Goal: Task Accomplishment & Management: Manage account settings

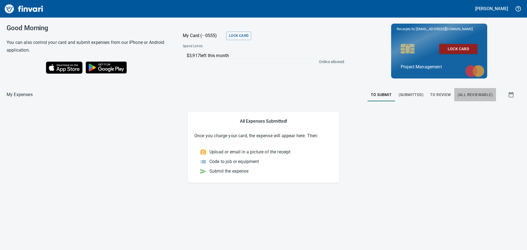
click at [475, 95] on span "(All Reviewable)" at bounding box center [474, 94] width 35 height 7
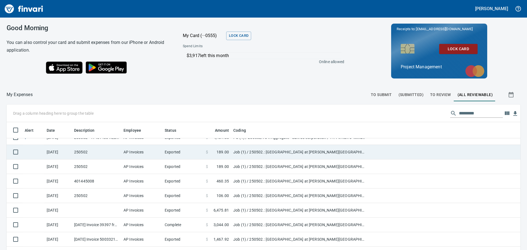
scroll to position [137, 0]
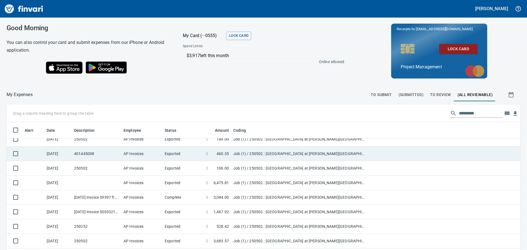
click at [222, 155] on span "460.35" at bounding box center [222, 153] width 12 height 5
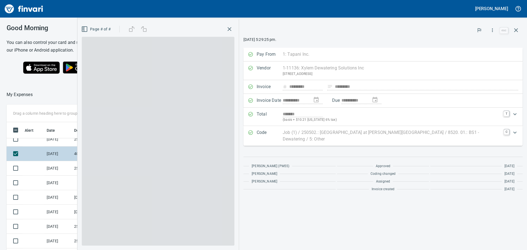
scroll to position [185, 364]
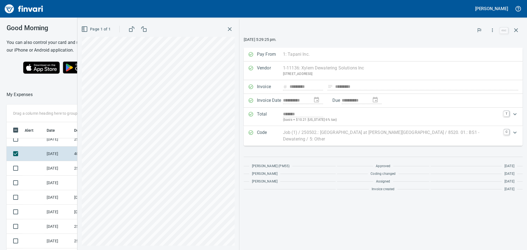
click at [132, 29] on rect "button" at bounding box center [130, 30] width 3 height 3
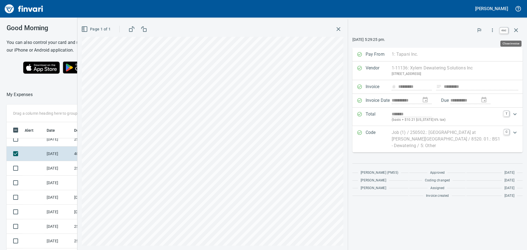
click at [514, 30] on icon "button" at bounding box center [515, 30] width 7 height 7
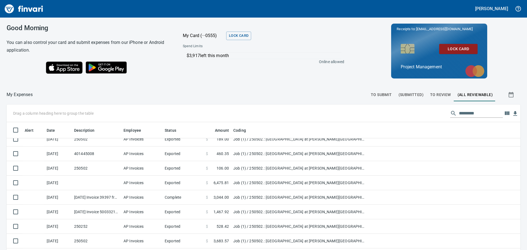
scroll to position [185, 500]
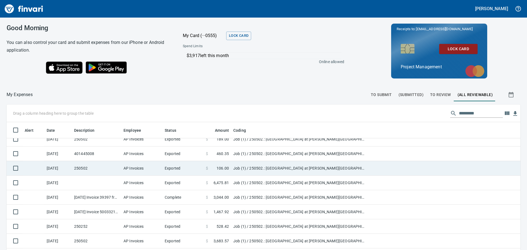
click at [189, 167] on td "Exported" at bounding box center [182, 168] width 41 height 15
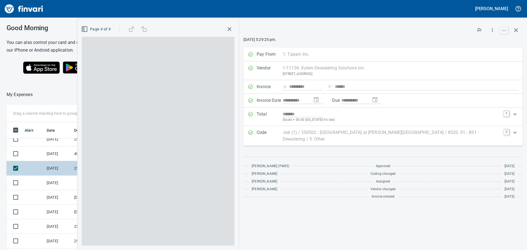
scroll to position [185, 364]
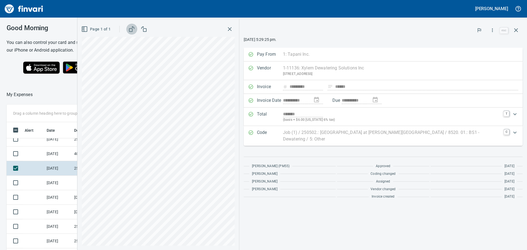
click at [135, 29] on icon "button" at bounding box center [131, 29] width 7 height 7
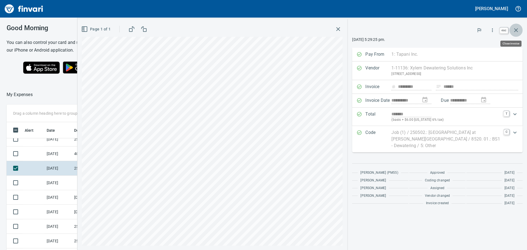
click at [515, 29] on icon "button" at bounding box center [515, 30] width 7 height 7
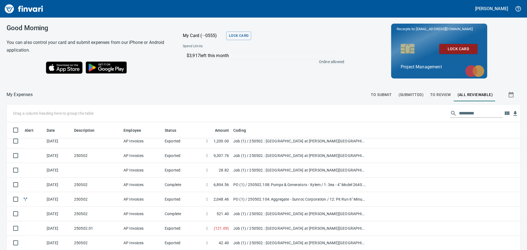
scroll to position [439, 0]
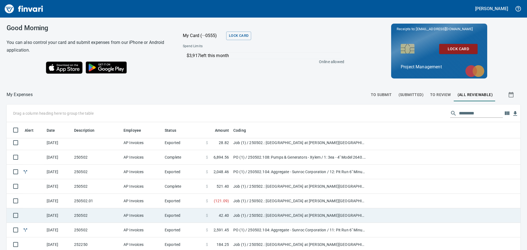
click at [195, 214] on td "Exported" at bounding box center [182, 215] width 41 height 15
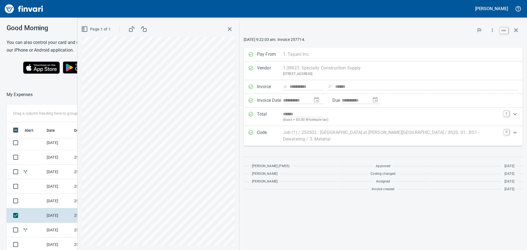
scroll to position [185, 364]
click at [515, 29] on icon "button" at bounding box center [515, 30] width 7 height 7
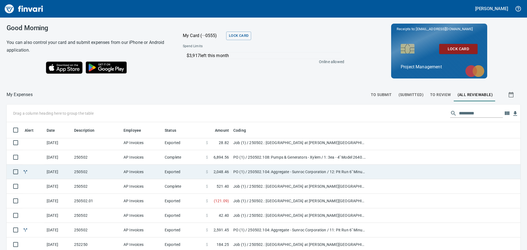
scroll to position [466, 0]
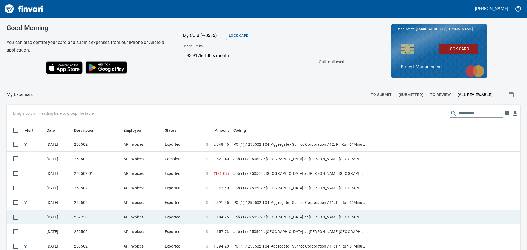
click at [187, 216] on td "Exported" at bounding box center [182, 217] width 41 height 15
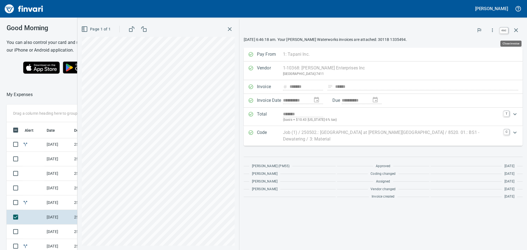
scroll to position [185, 364]
click at [516, 29] on icon "button" at bounding box center [515, 30] width 7 height 7
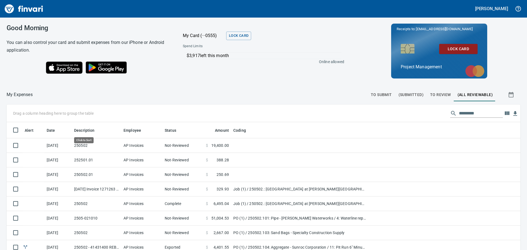
scroll to position [185, 501]
